Goal: Task Accomplishment & Management: Complete application form

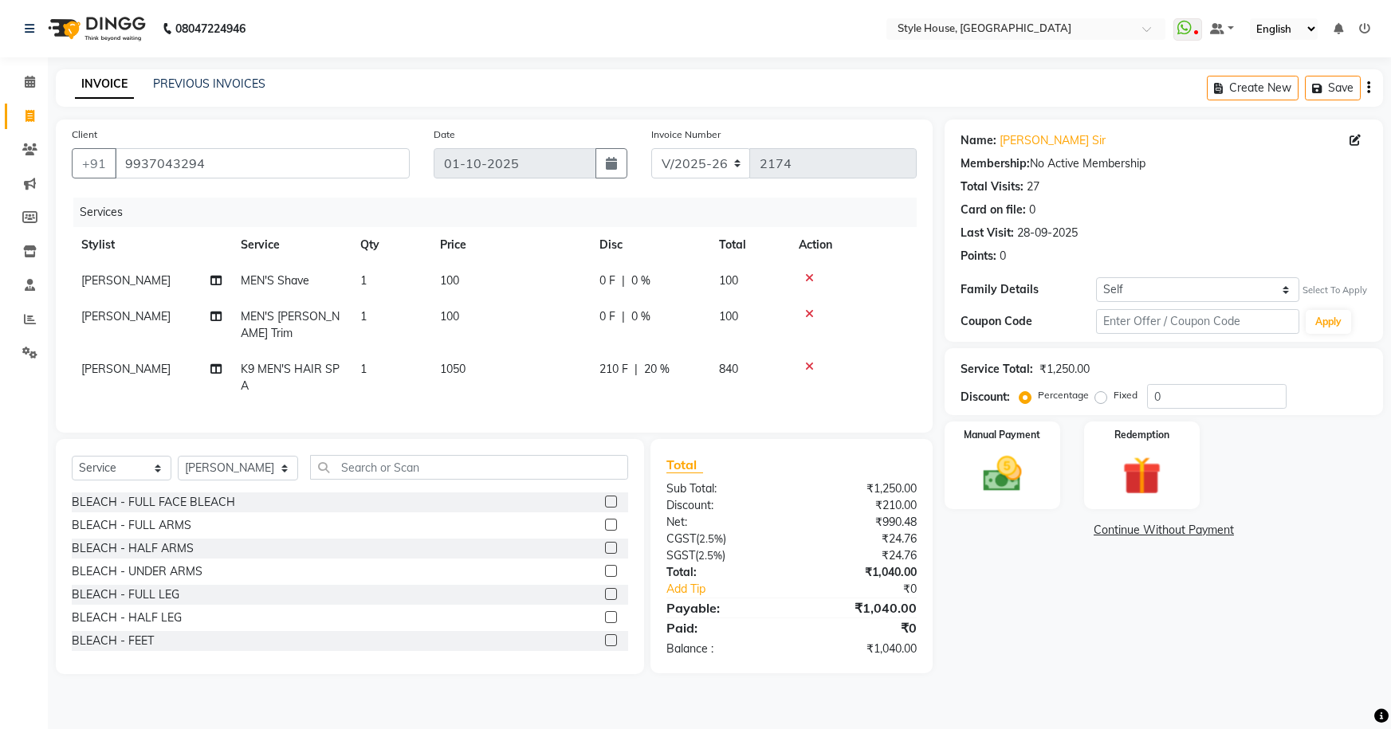
select select "4237"
select select "service"
select select "49165"
click at [321, 457] on input "text" at bounding box center [469, 467] width 319 height 25
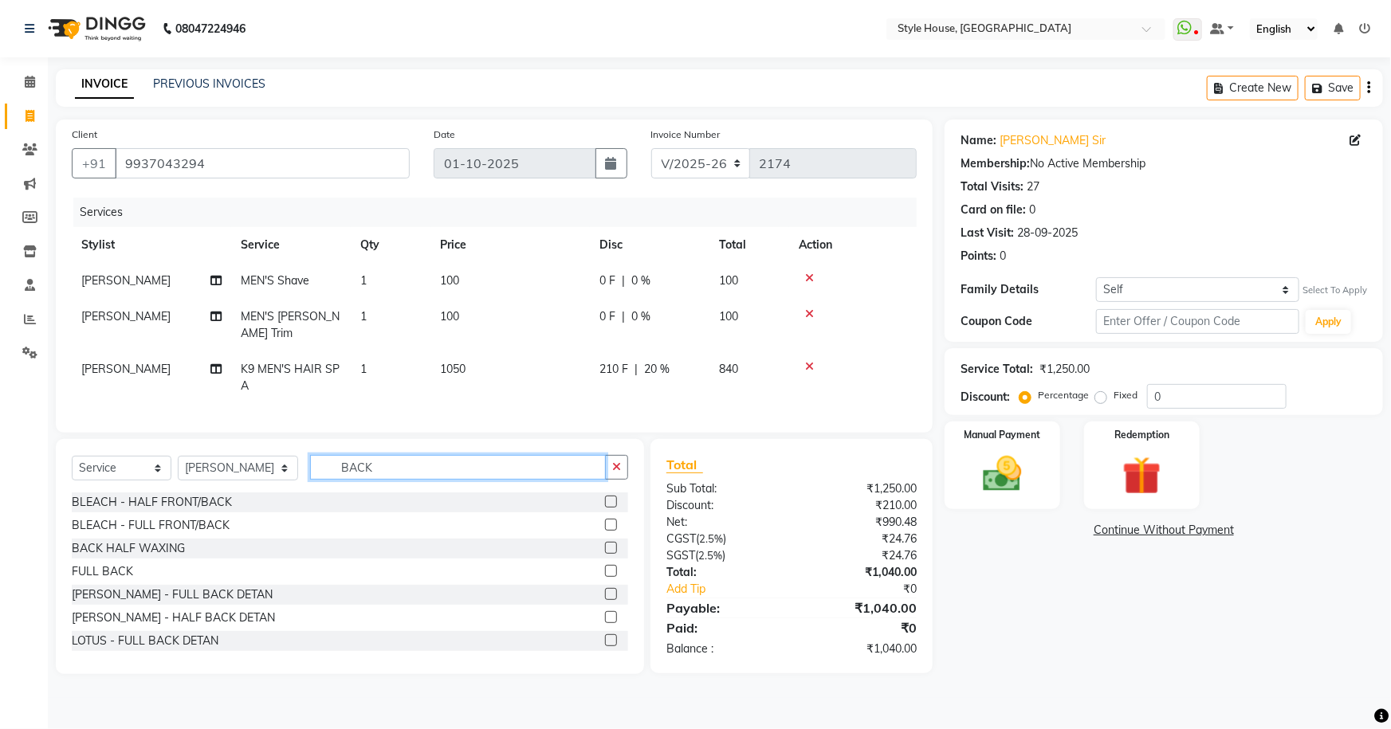
type input "BACK"
click at [605, 566] on label at bounding box center [611, 571] width 12 height 12
click at [605, 567] on input "checkbox" at bounding box center [610, 572] width 10 height 10
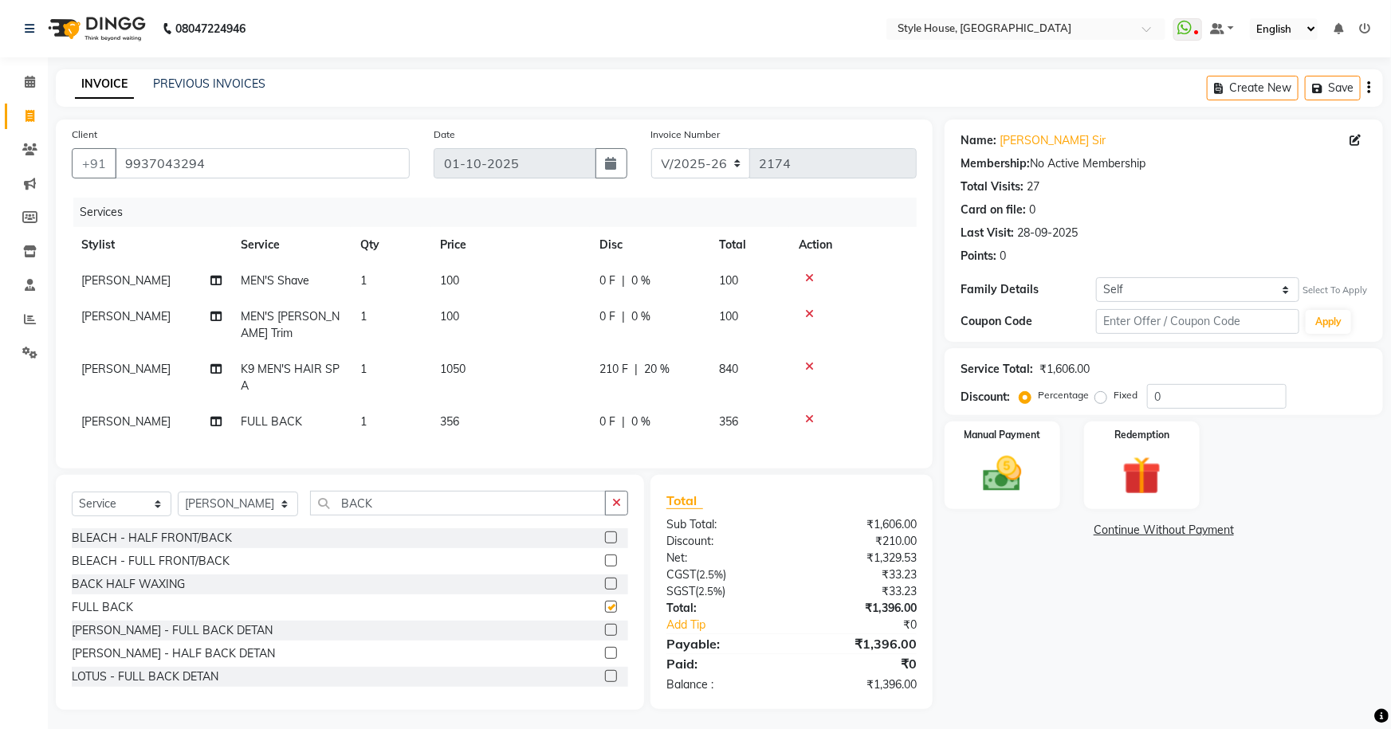
checkbox input "false"
click at [621, 498] on icon "button" at bounding box center [616, 502] width 9 height 11
click at [567, 404] on td "356" at bounding box center [509, 422] width 159 height 36
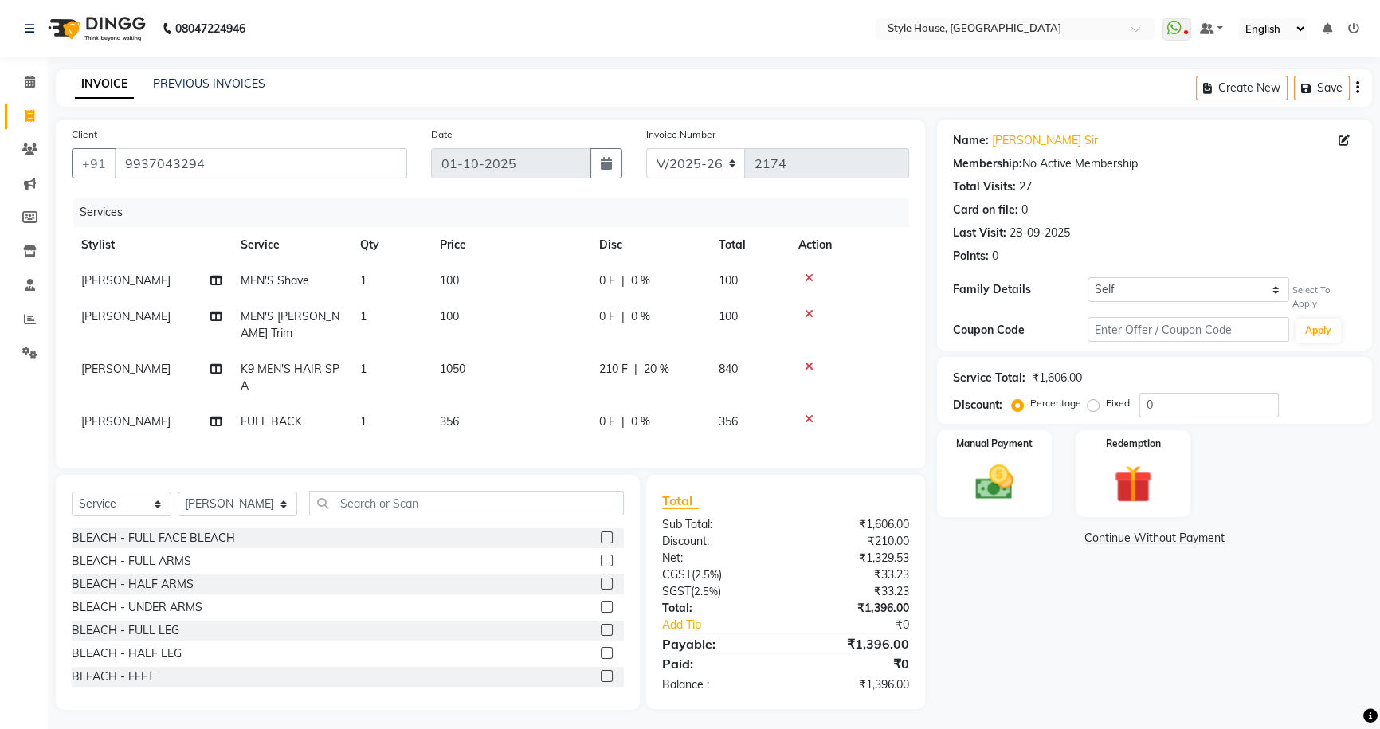
select select "49165"
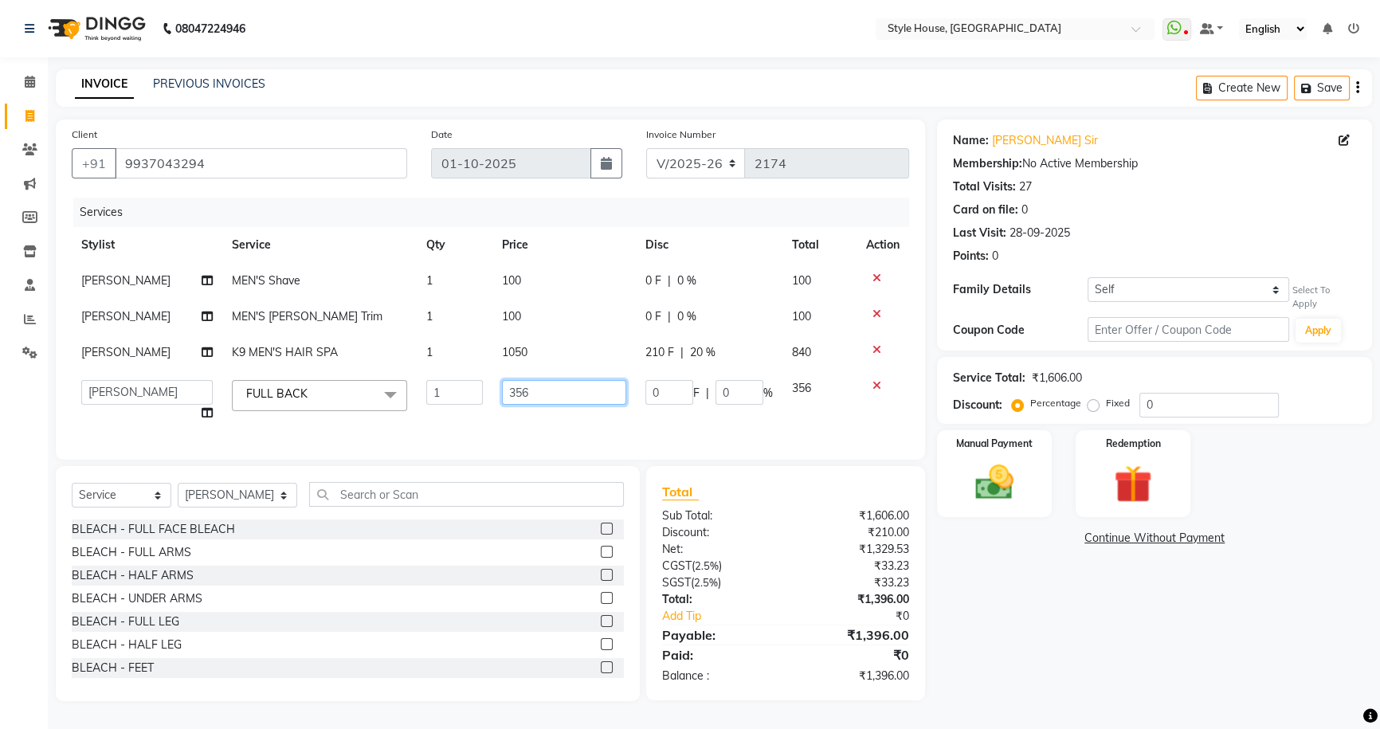
click at [567, 401] on input "356" at bounding box center [564, 392] width 124 height 25
type input "3"
type input "500"
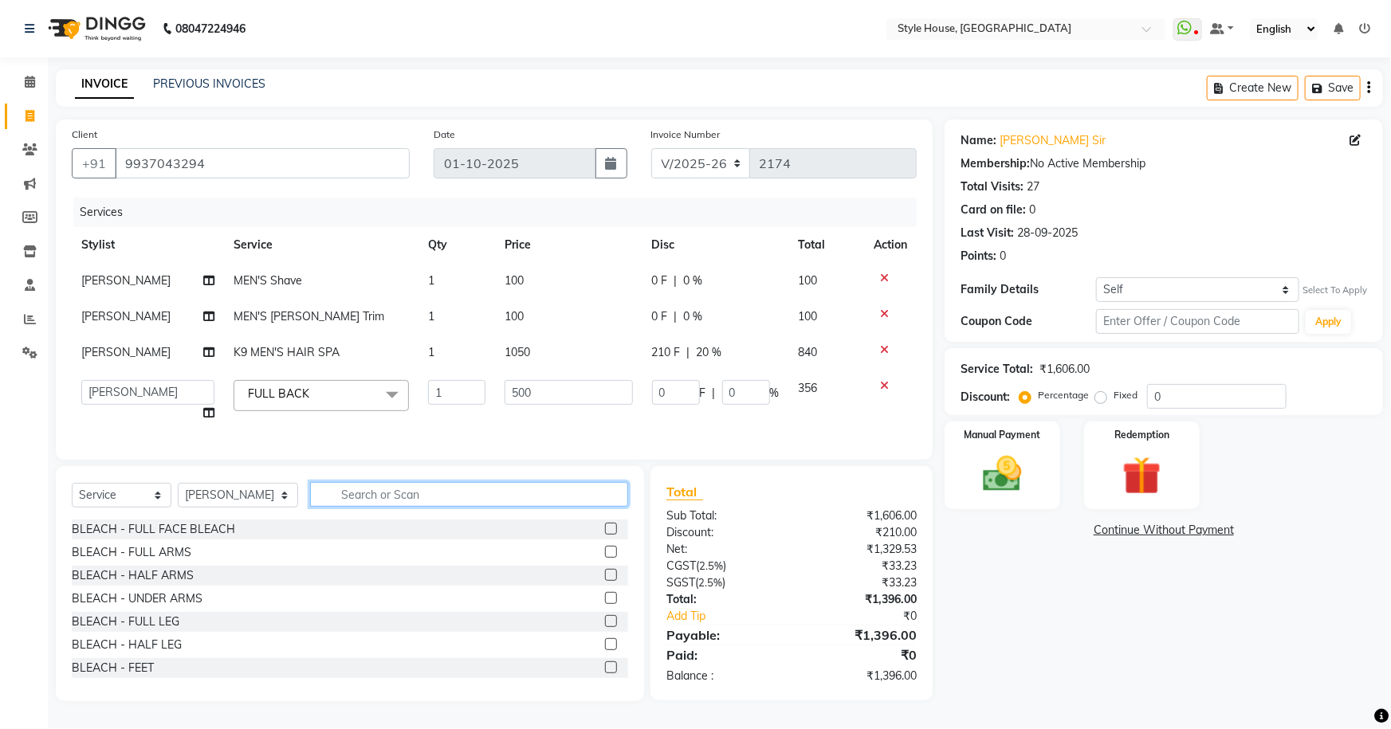
click at [435, 497] on input "text" at bounding box center [469, 494] width 319 height 25
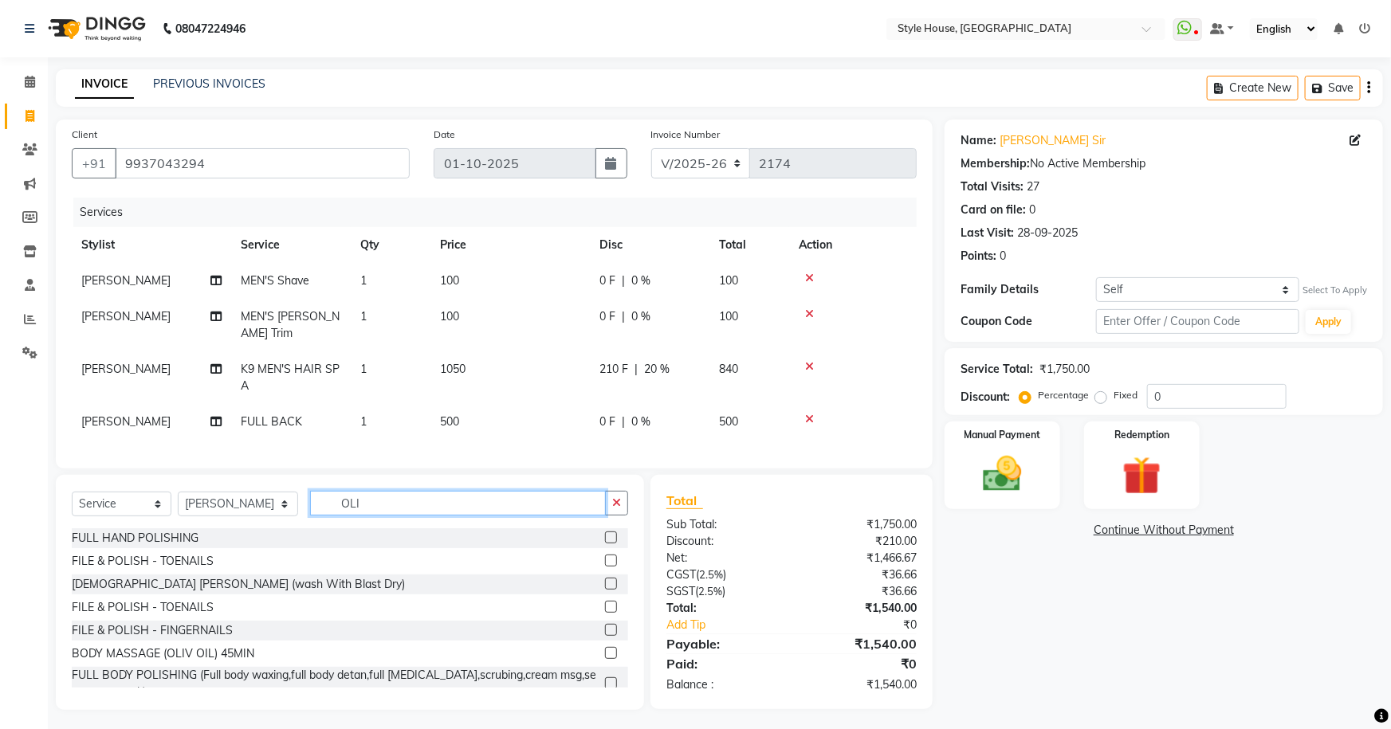
type input "OLI"
click at [605, 648] on label at bounding box center [611, 653] width 12 height 12
click at [605, 649] on input "checkbox" at bounding box center [610, 654] width 10 height 10
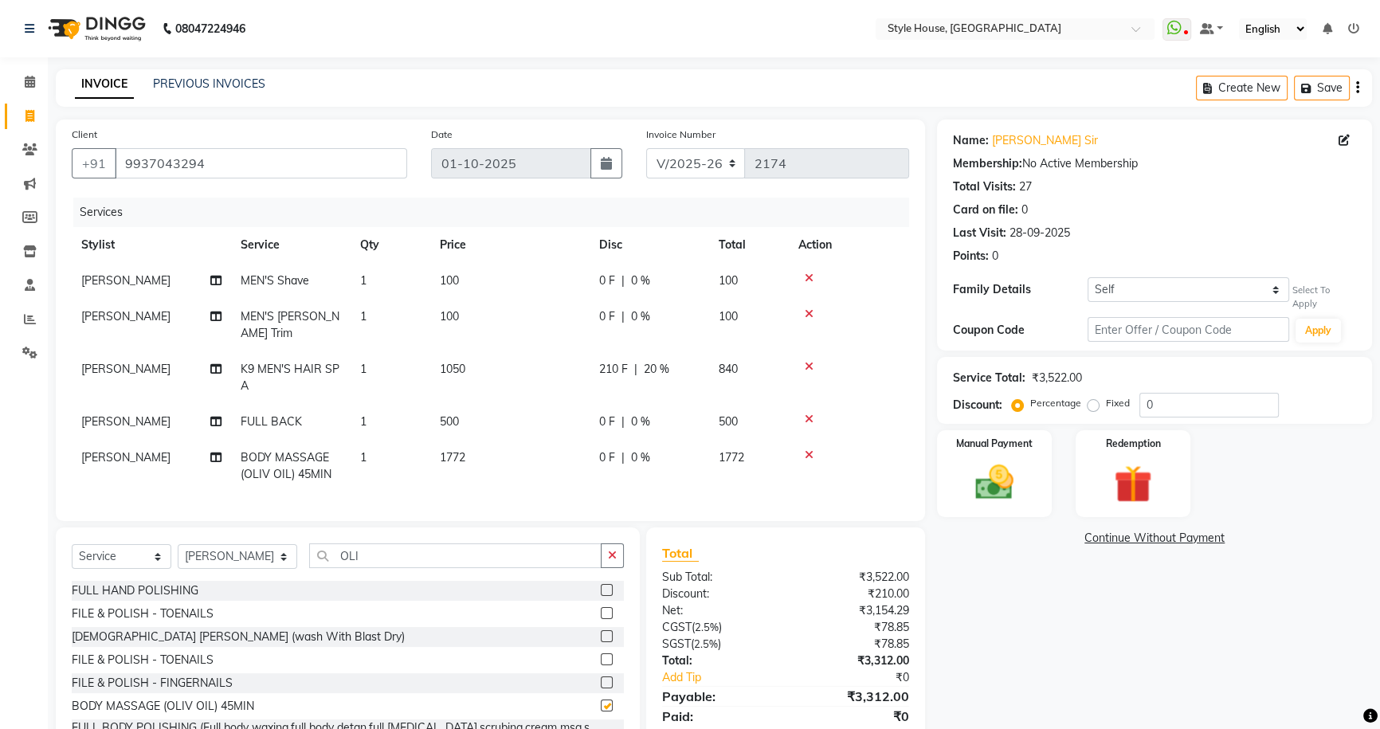
checkbox input "false"
click at [614, 550] on icon "button" at bounding box center [612, 555] width 9 height 11
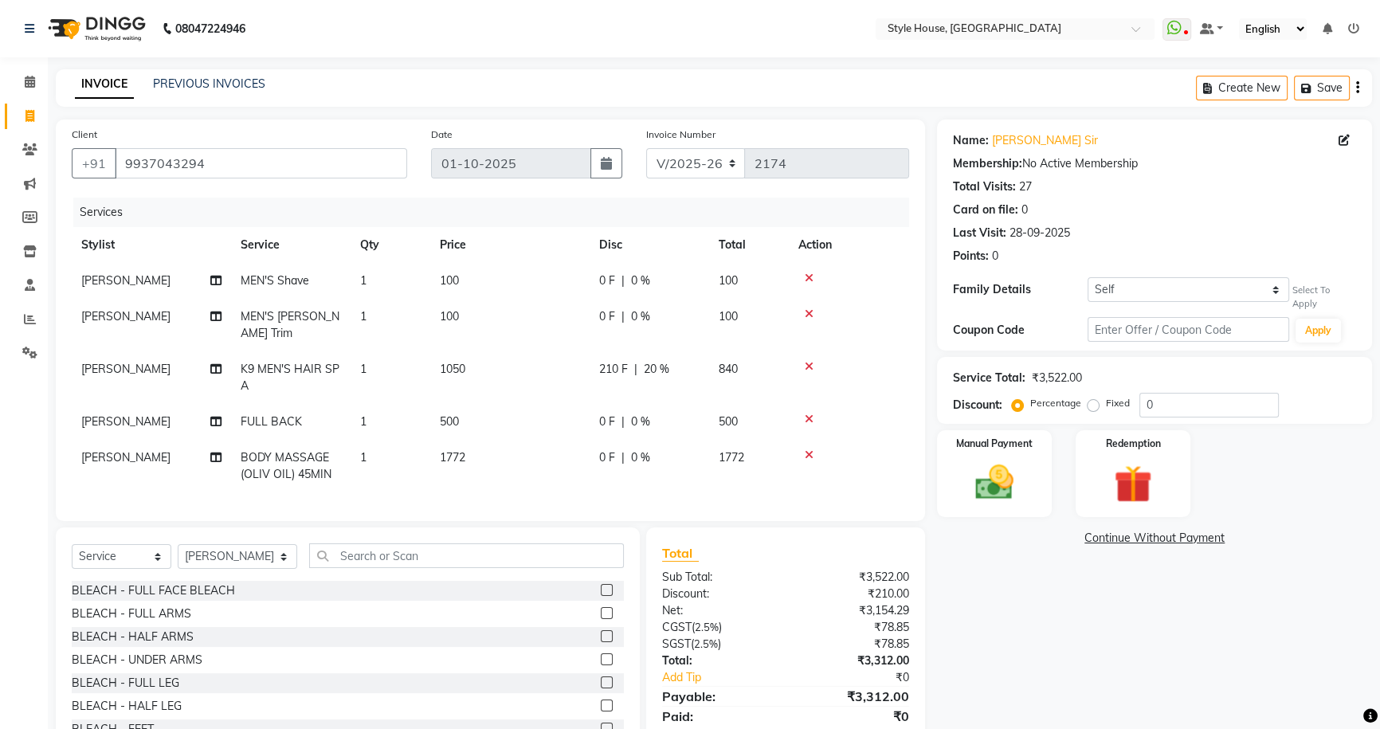
click at [544, 449] on td "1772" at bounding box center [509, 466] width 159 height 53
select select "49165"
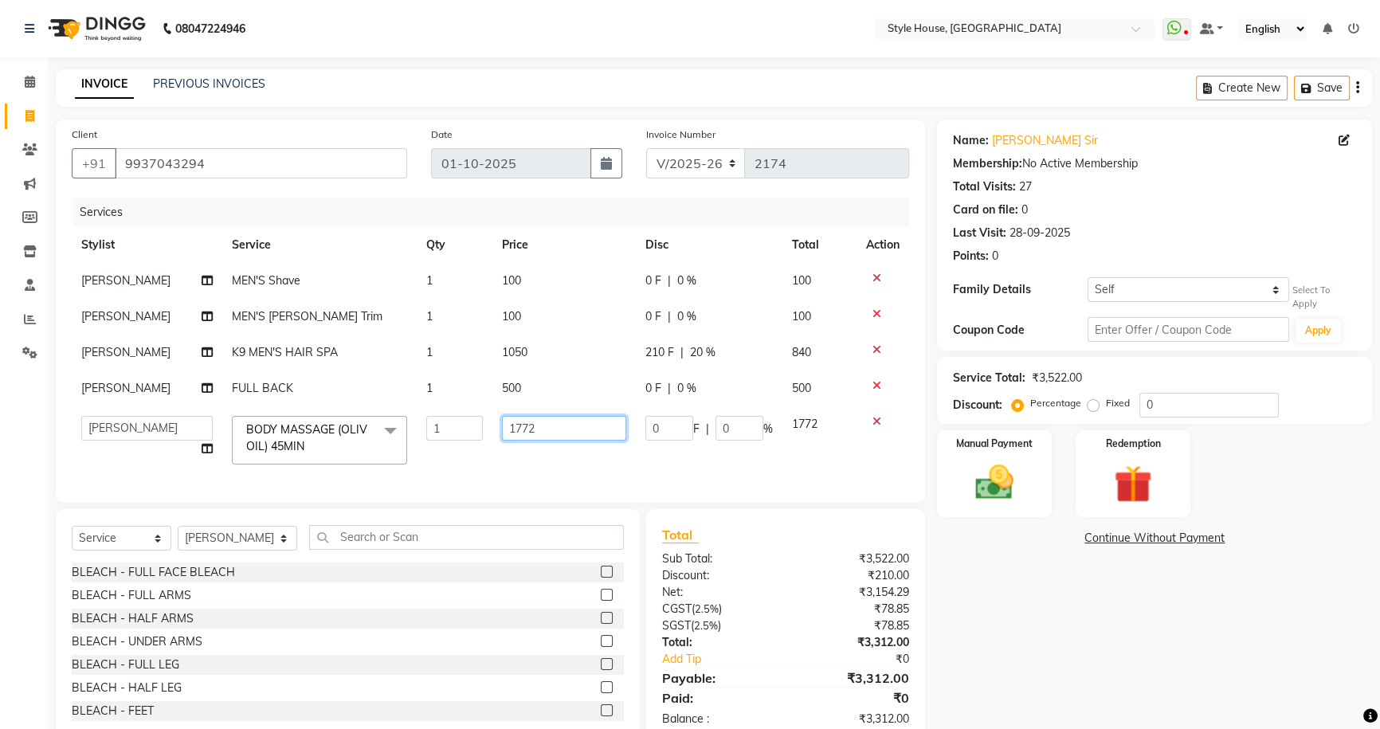
click at [555, 434] on input "1772" at bounding box center [564, 428] width 124 height 25
type input "1000"
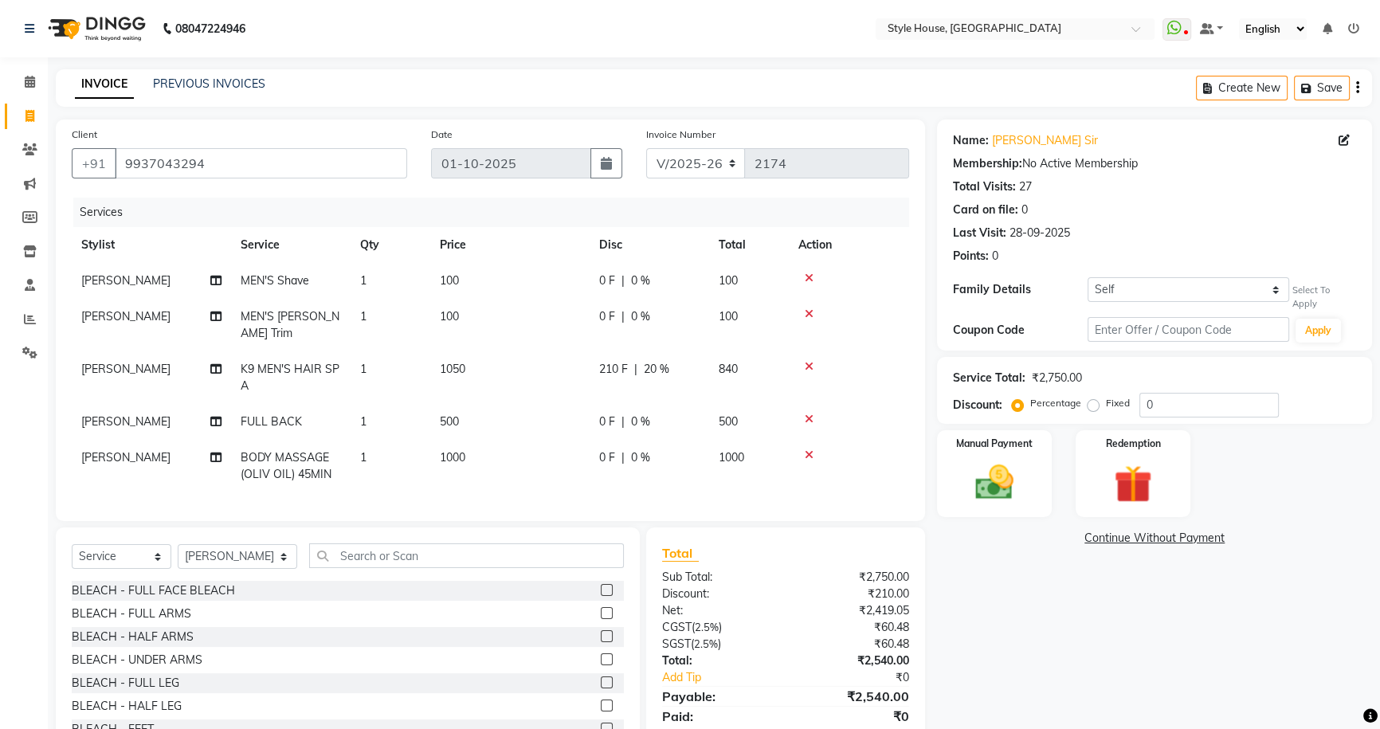
click at [1014, 609] on div "Name: [PERSON_NAME] Sir Membership: No Active Membership Total Visits: 27 Card …" at bounding box center [1160, 441] width 447 height 643
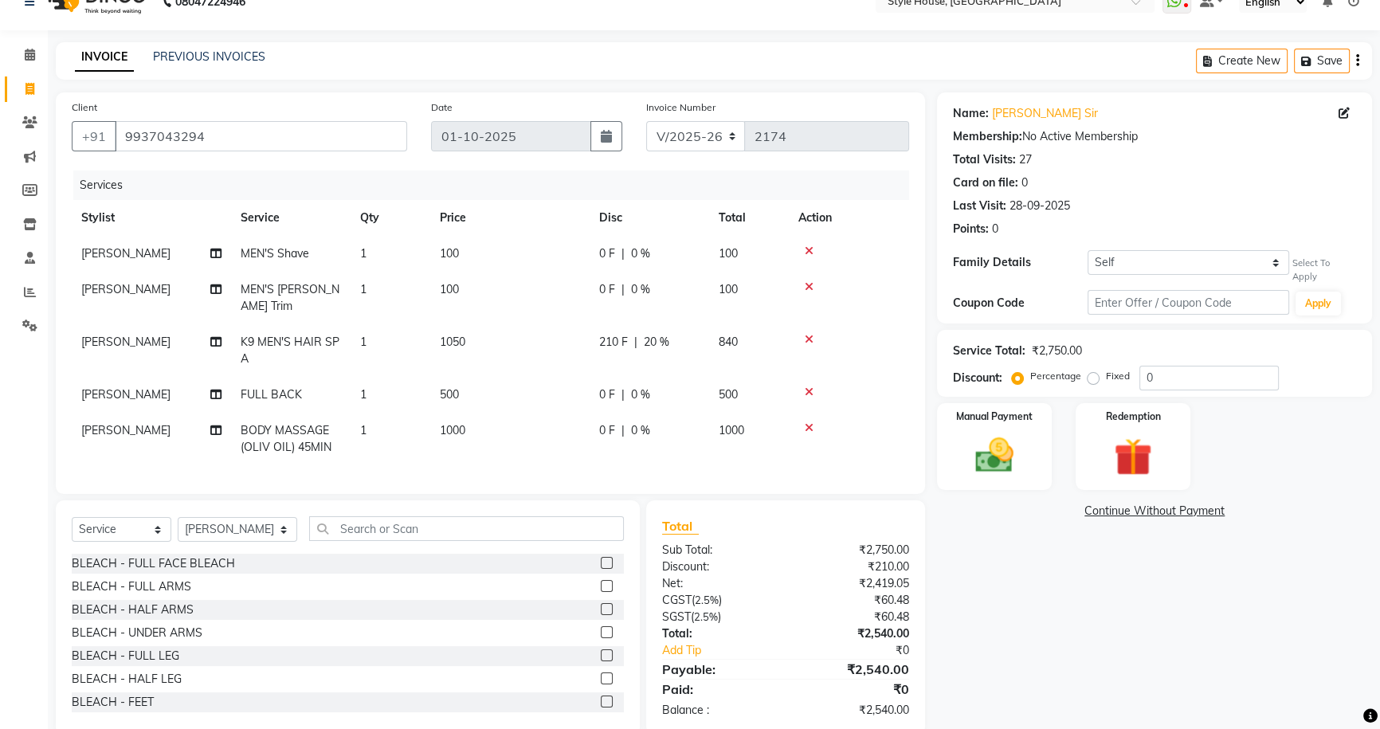
scroll to position [52, 0]
